Goal: Transaction & Acquisition: Obtain resource

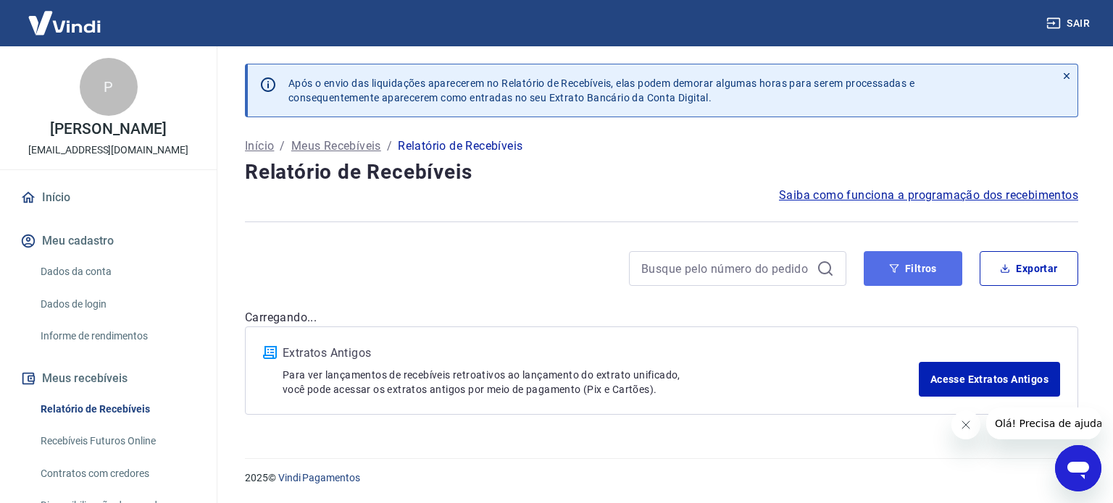
click at [909, 277] on button "Filtros" at bounding box center [912, 268] width 99 height 35
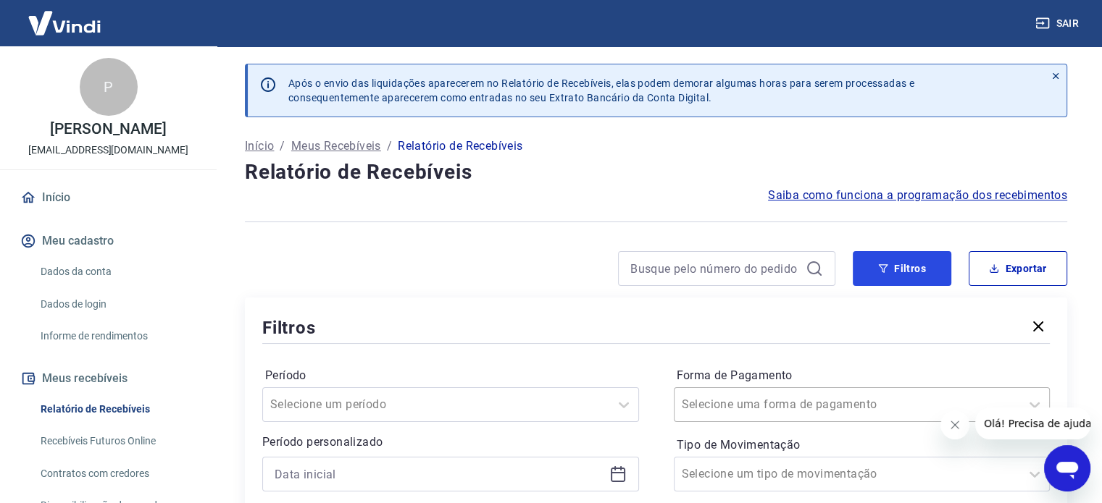
scroll to position [145, 0]
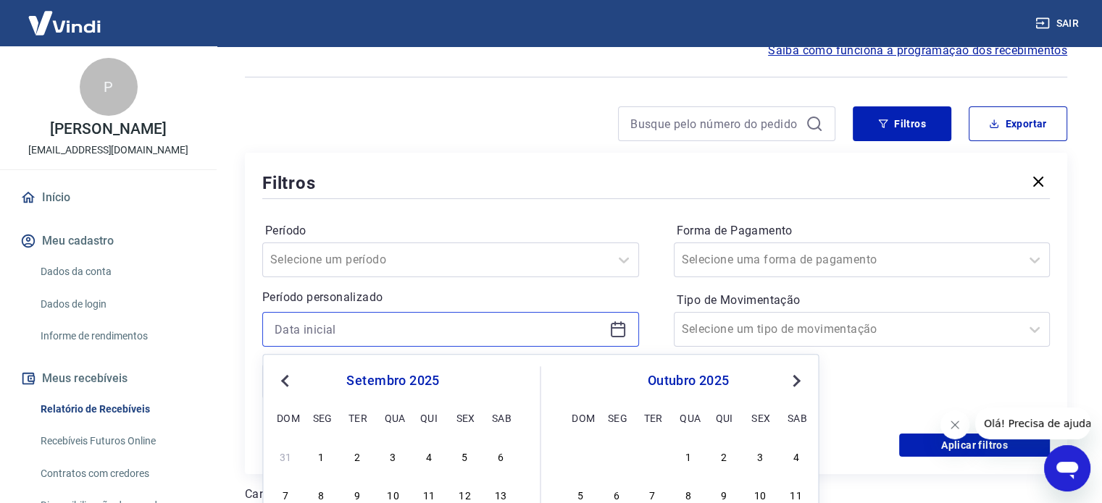
click at [505, 324] on input at bounding box center [439, 330] width 329 height 22
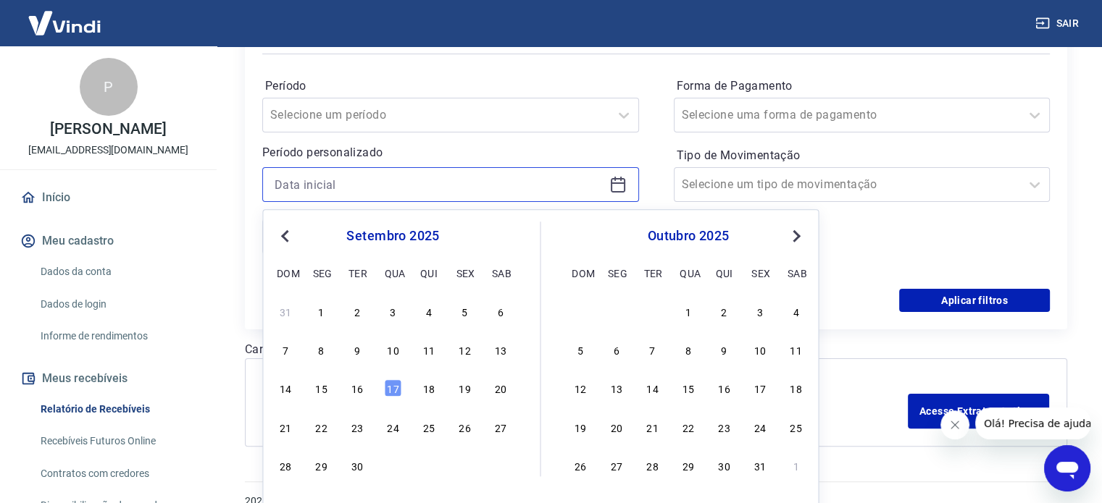
scroll to position [312, 0]
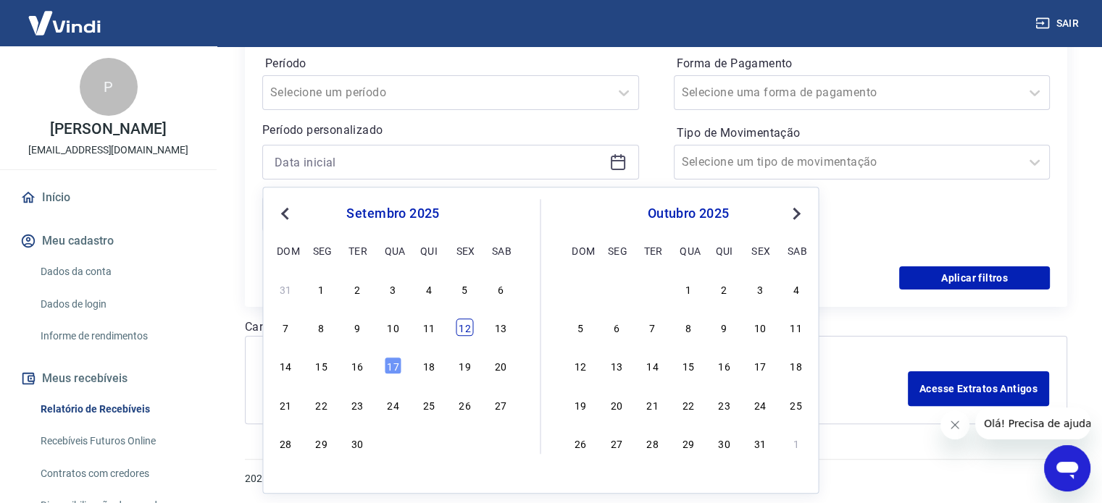
click at [468, 325] on div "12" at bounding box center [464, 327] width 17 height 17
type input "[DATE]"
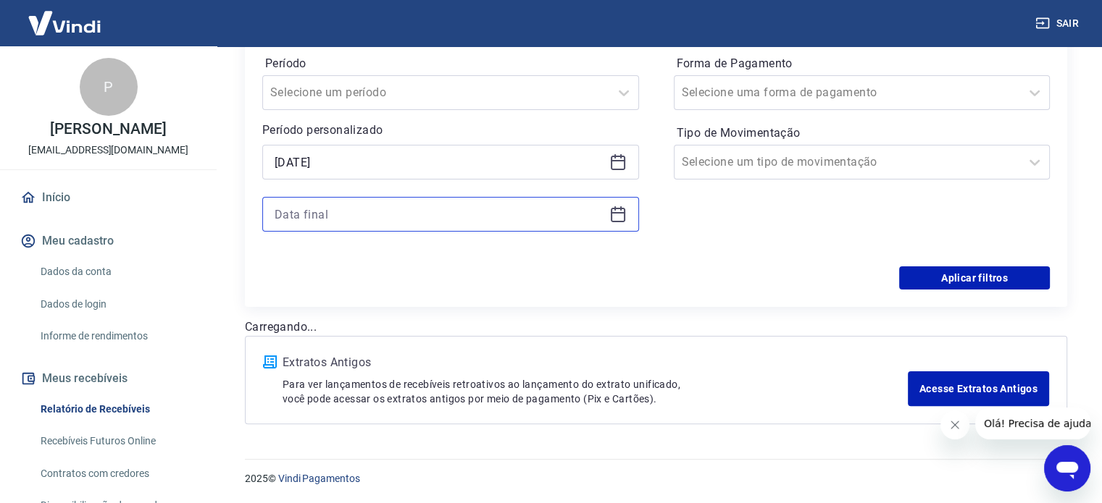
click at [428, 209] on input at bounding box center [439, 215] width 329 height 22
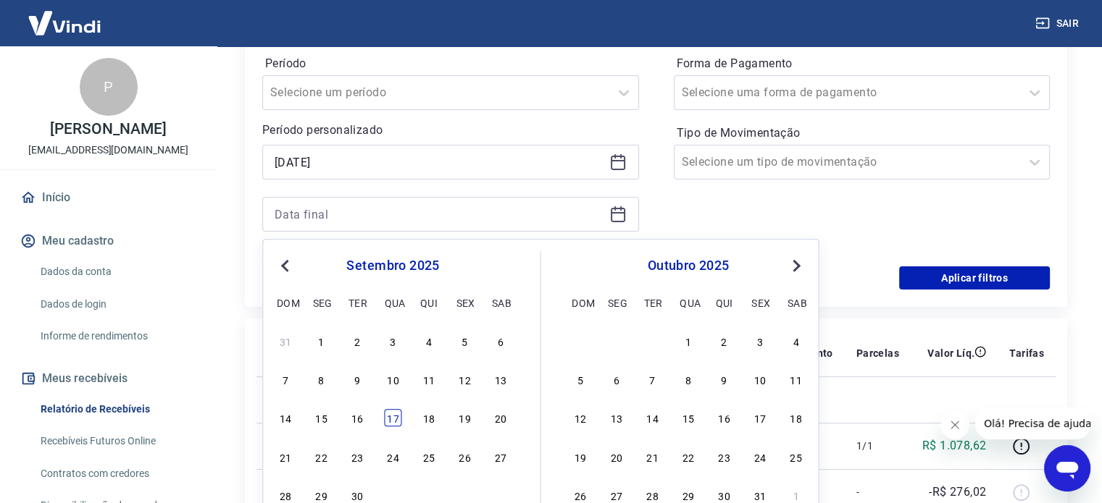
click at [399, 417] on div "17" at bounding box center [392, 418] width 17 height 17
type input "[DATE]"
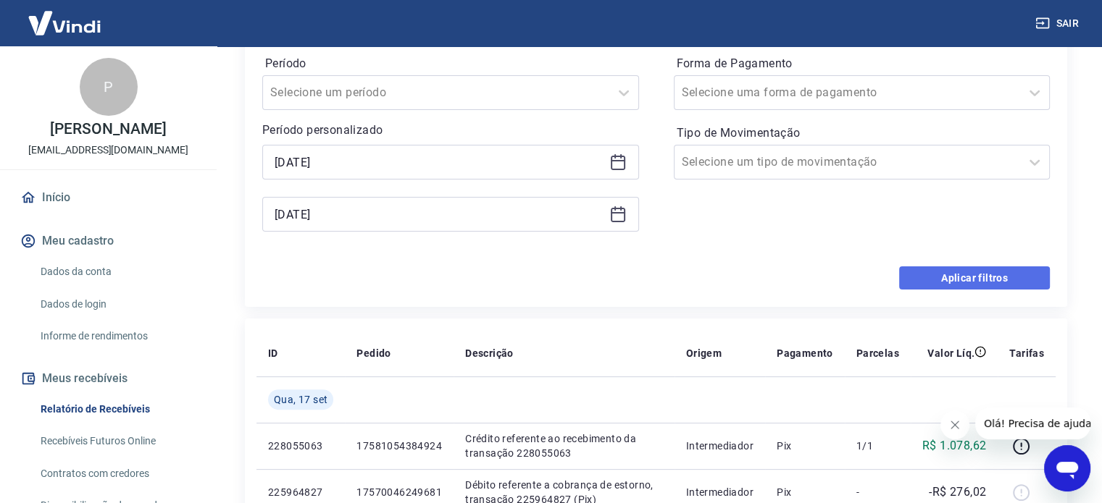
click at [923, 272] on button "Aplicar filtros" at bounding box center [974, 278] width 151 height 23
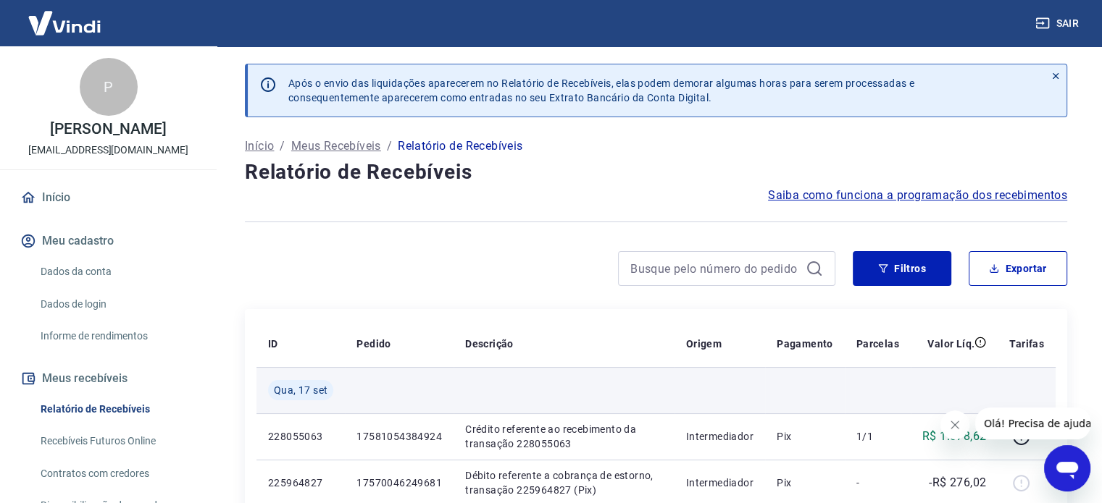
scroll to position [145, 0]
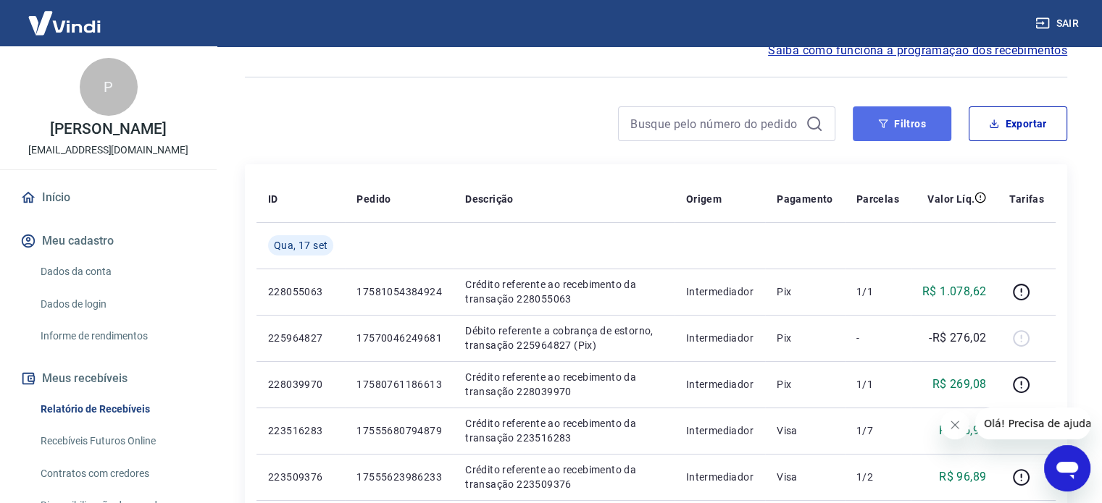
click at [882, 122] on icon "button" at bounding box center [883, 124] width 9 height 9
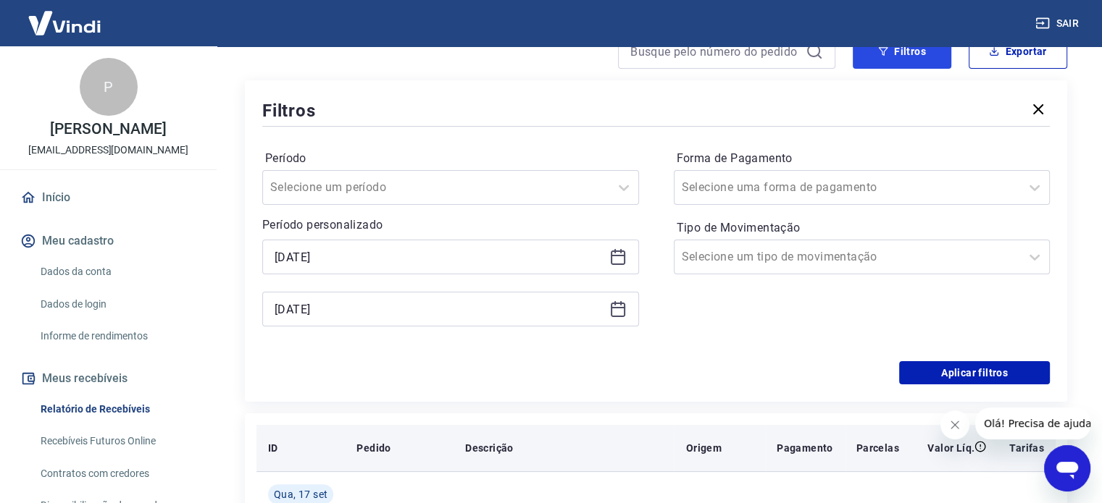
scroll to position [290, 0]
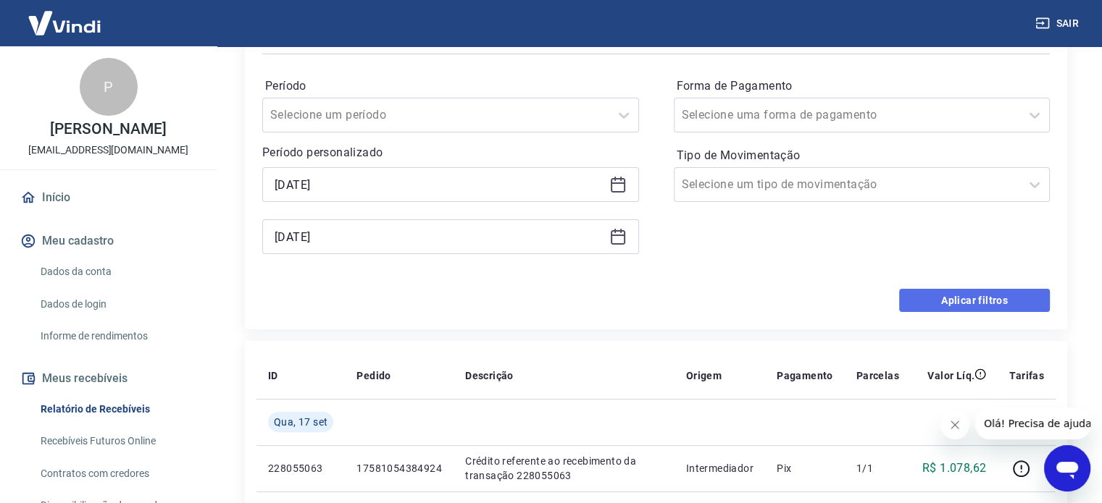
click at [940, 306] on button "Aplicar filtros" at bounding box center [974, 300] width 151 height 23
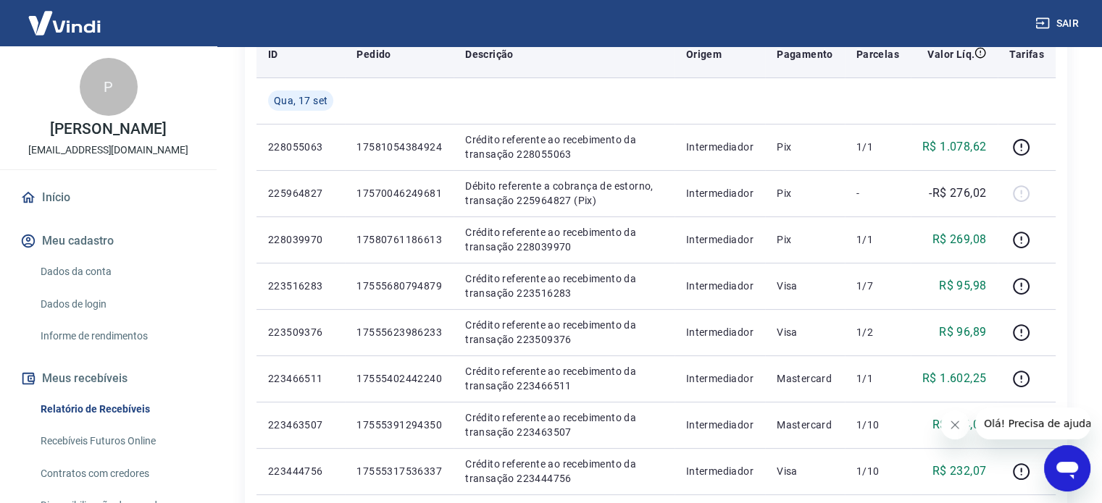
scroll to position [145, 0]
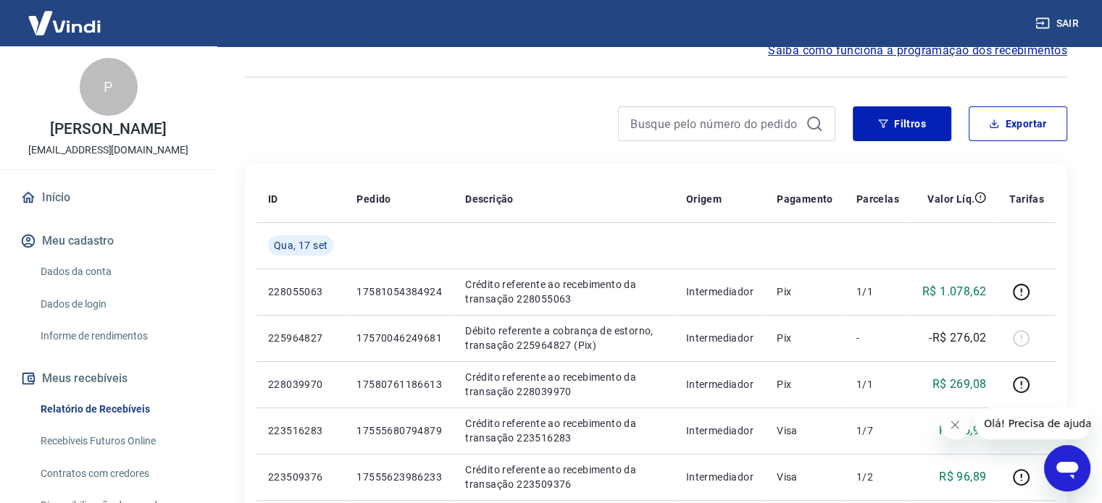
click at [1017, 125] on button "Exportar" at bounding box center [1017, 123] width 99 height 35
type input "[DATE]"
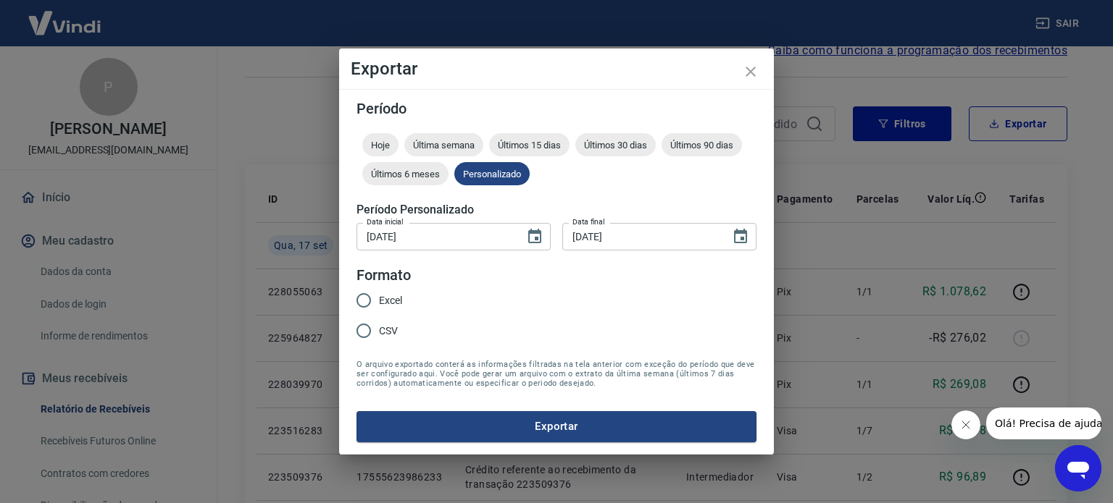
click at [379, 304] on span "Excel" at bounding box center [390, 300] width 23 height 15
click at [379, 304] on input "Excel" at bounding box center [363, 300] width 30 height 30
radio input "true"
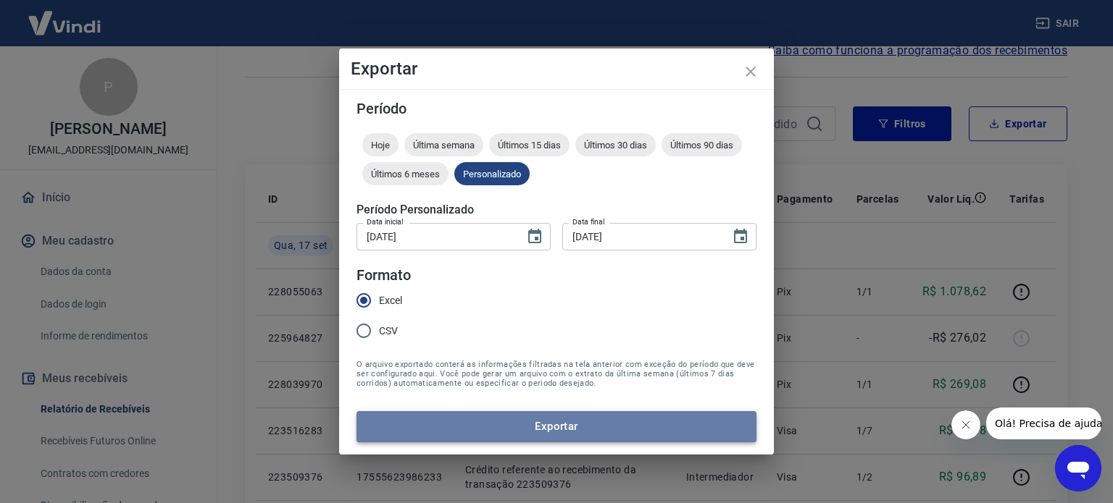
click at [487, 415] on button "Exportar" at bounding box center [556, 426] width 400 height 30
